Goal: Transaction & Acquisition: Purchase product/service

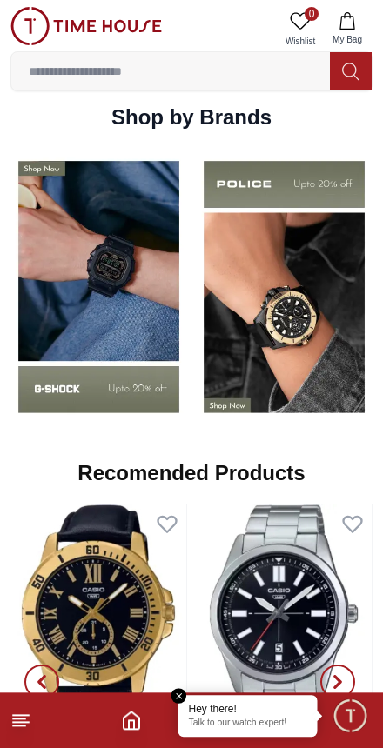
scroll to position [1385, 0]
click at [254, 379] on img at bounding box center [284, 287] width 177 height 276
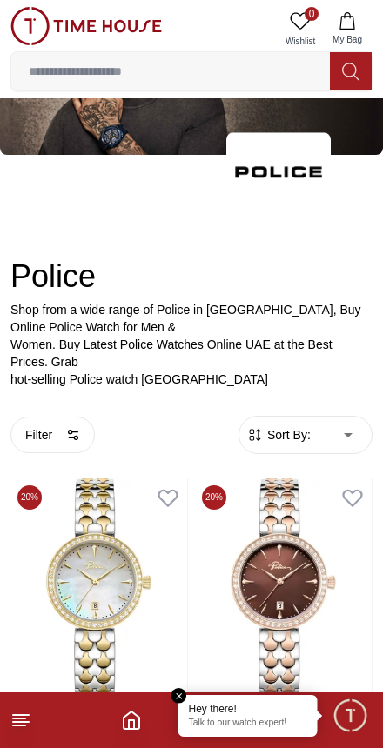
scroll to position [116, 0]
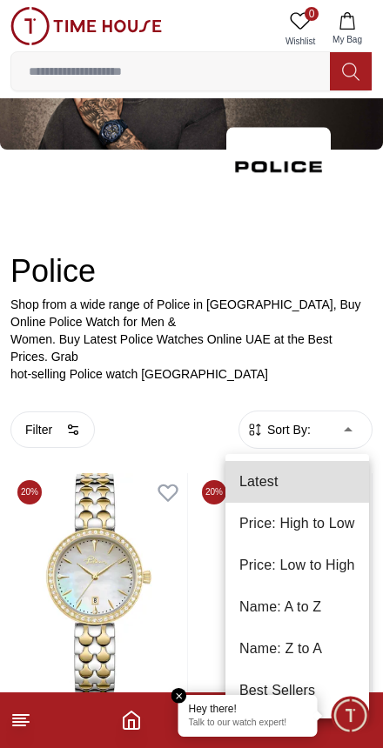
click at [278, 513] on li "Price: High to Low" at bounding box center [297, 524] width 144 height 42
type input "*"
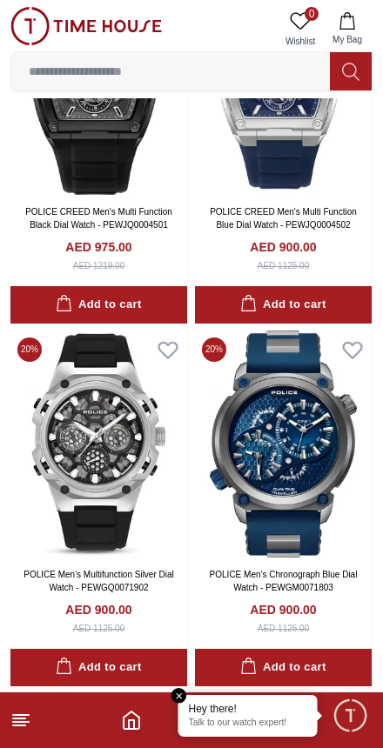
scroll to position [3515, 0]
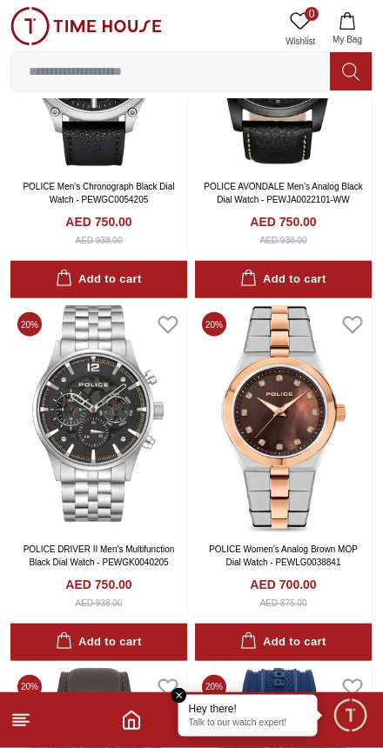
scroll to position [7876, 0]
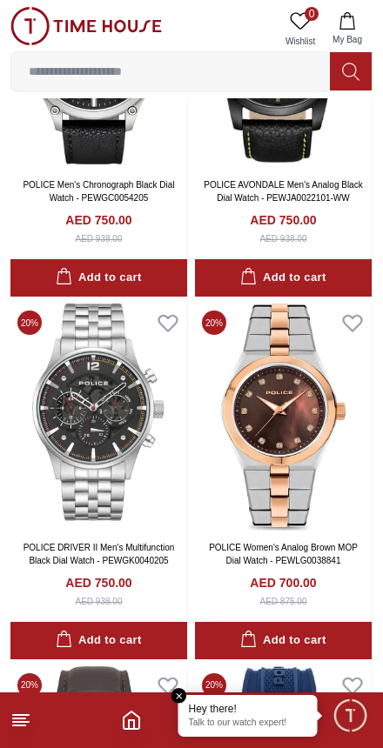
click at [72, 447] on img at bounding box center [98, 417] width 177 height 227
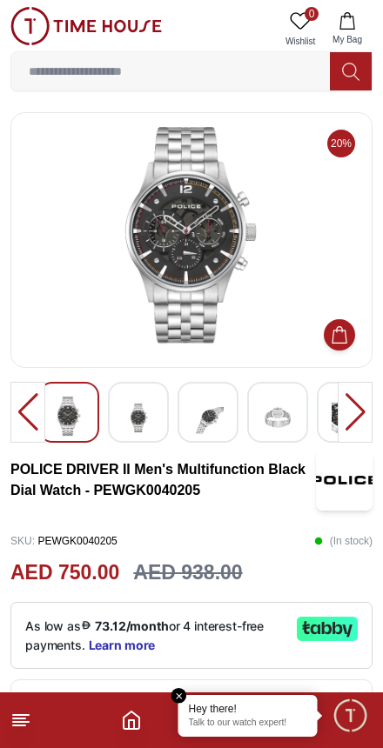
click at [138, 415] on img at bounding box center [138, 418] width 31 height 43
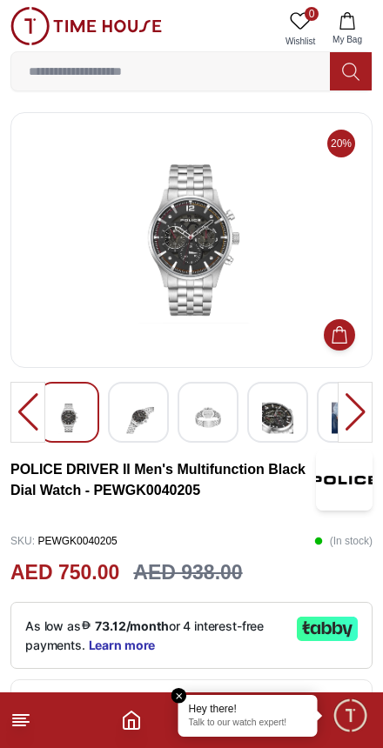
click at [266, 433] on img at bounding box center [277, 418] width 31 height 43
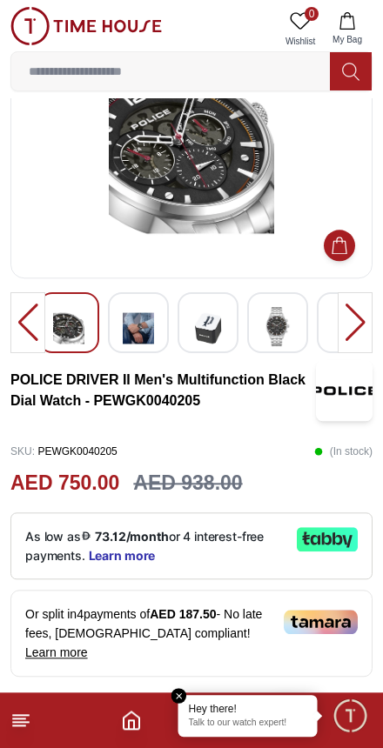
scroll to position [89, 0]
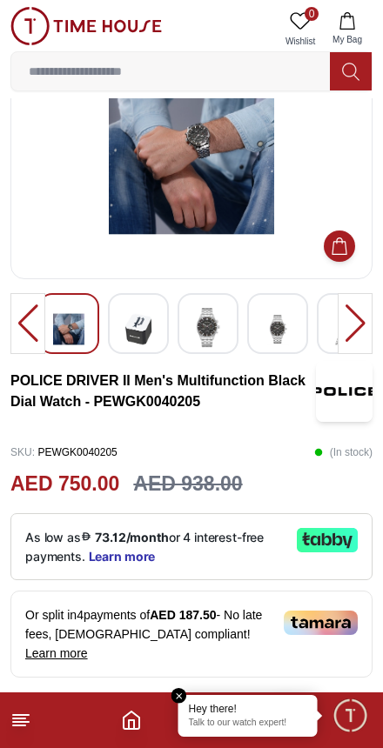
click at [202, 336] on img at bounding box center [207, 328] width 31 height 41
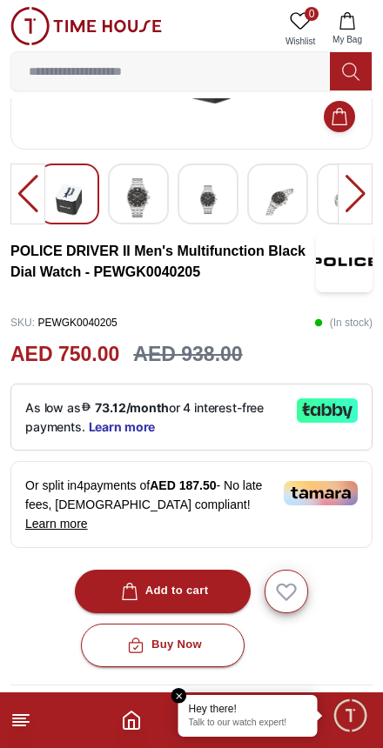
scroll to position [217, 0]
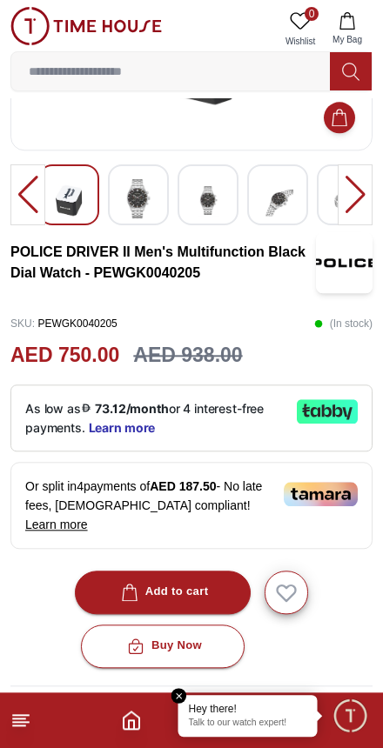
click at [151, 191] on img at bounding box center [138, 199] width 31 height 41
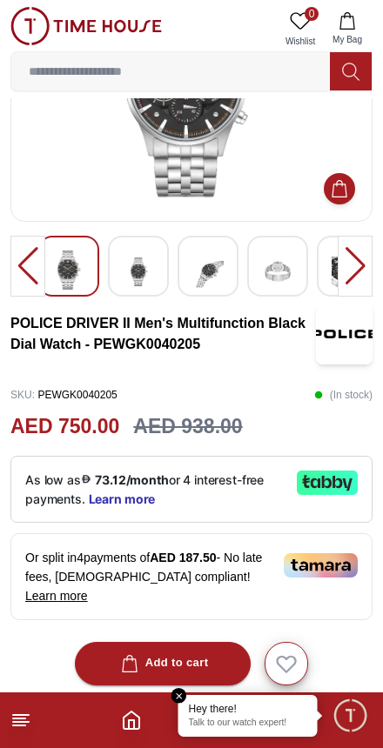
scroll to position [0, 0]
